Goal: Answer question/provide support

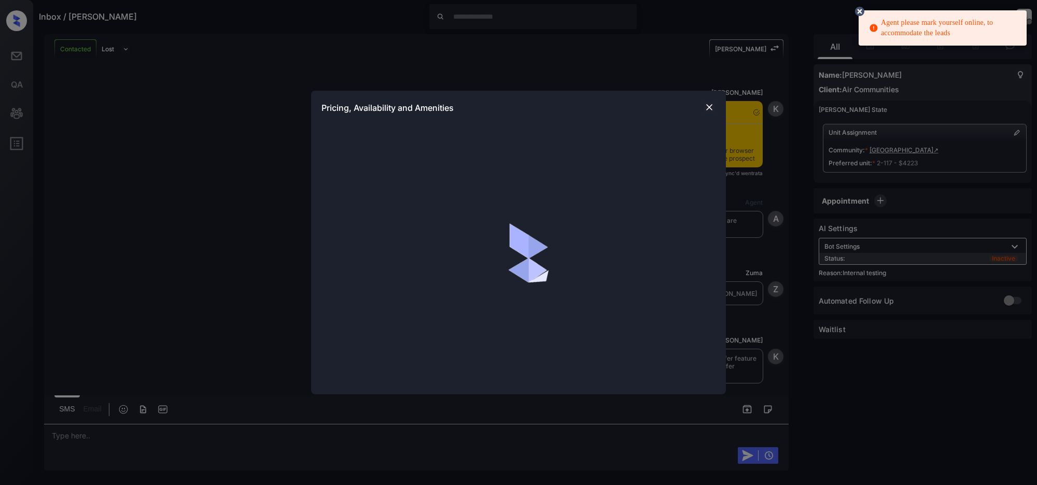
scroll to position [2539, 0]
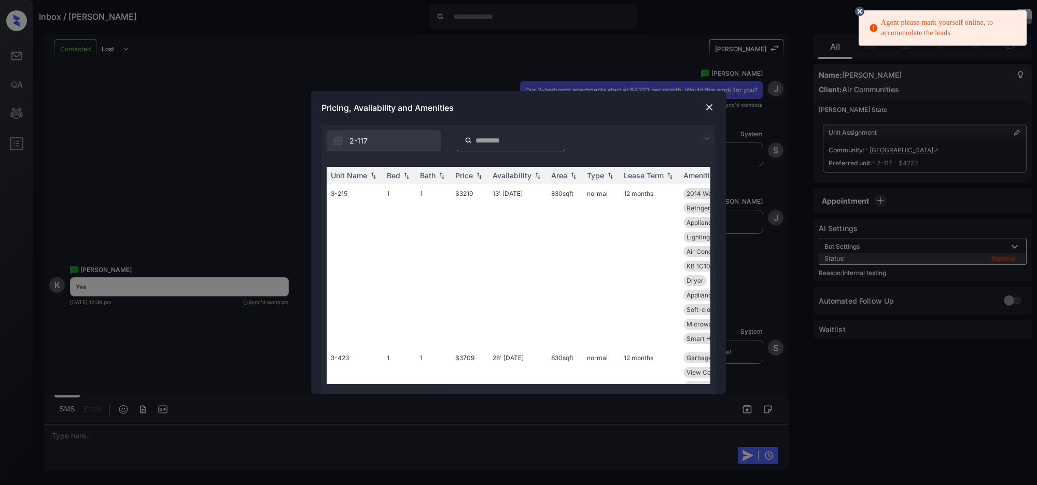
drag, startPoint x: 709, startPoint y: 135, endPoint x: 435, endPoint y: 130, distance: 274.4
click at [708, 136] on img at bounding box center [707, 138] width 12 height 12
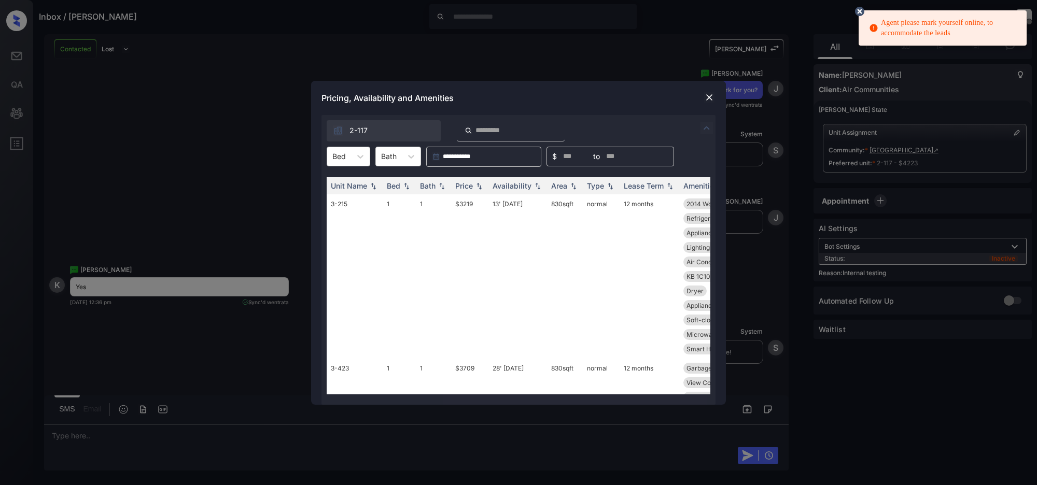
click at [341, 151] on div at bounding box center [338, 156] width 13 height 11
click at [337, 200] on div "2" at bounding box center [349, 200] width 44 height 19
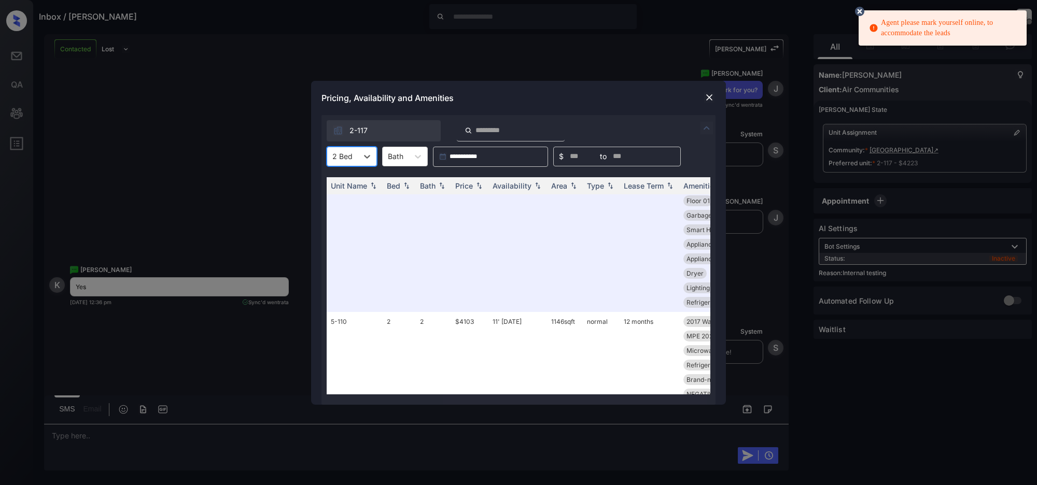
scroll to position [0, 0]
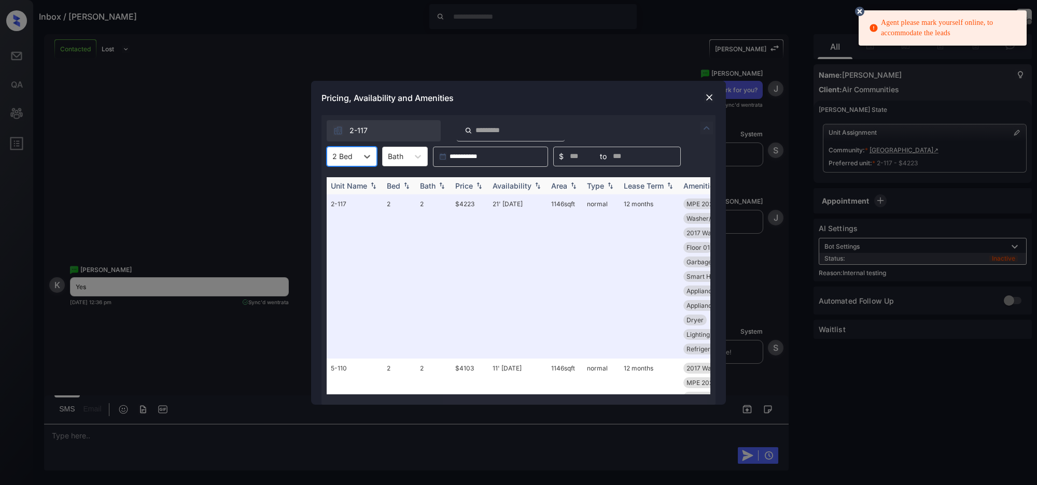
click at [474, 185] on img at bounding box center [479, 185] width 10 height 7
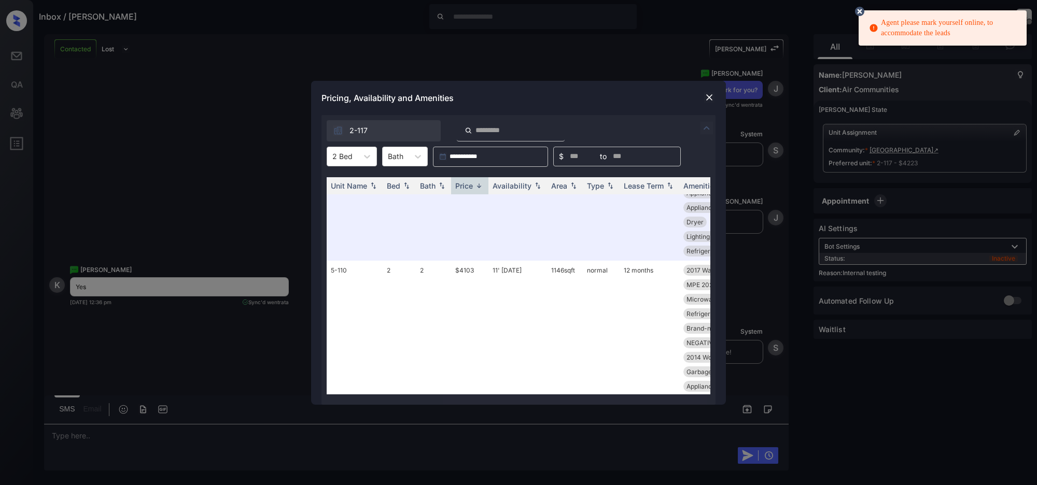
scroll to position [939, 0]
click at [706, 97] on img at bounding box center [709, 97] width 10 height 10
